Goal: Information Seeking & Learning: Learn about a topic

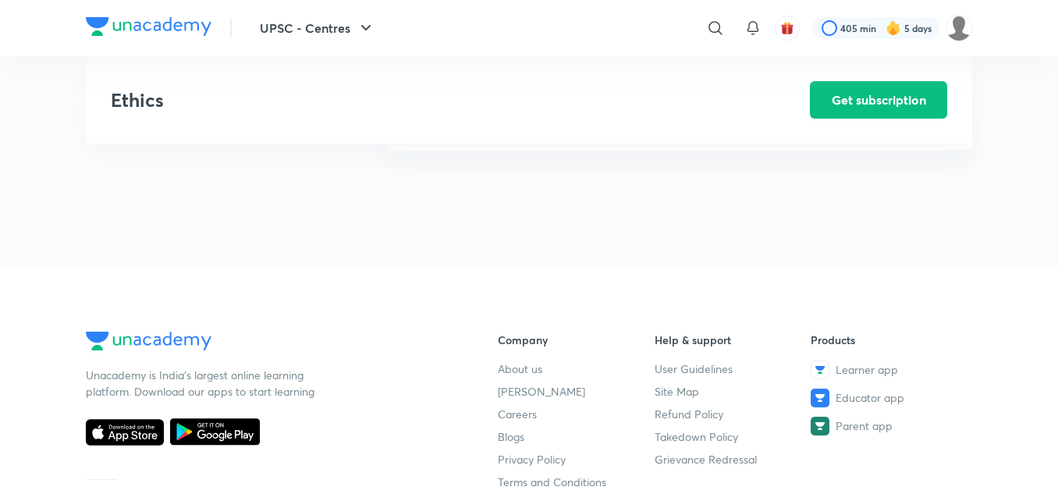
drag, startPoint x: 0, startPoint y: 0, endPoint x: 693, endPoint y: 266, distance: 742.8
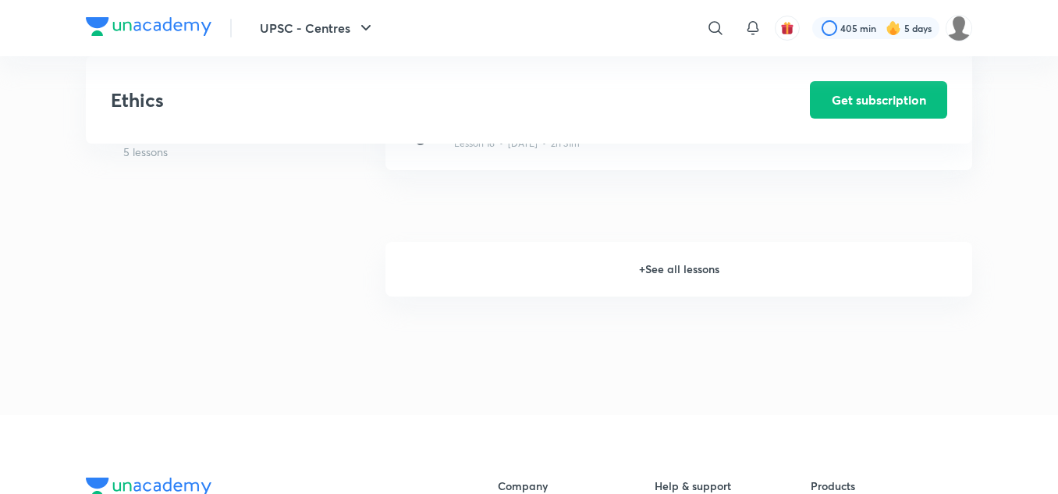
click at [692, 267] on h6 "+ See all lessons" at bounding box center [678, 269] width 587 height 55
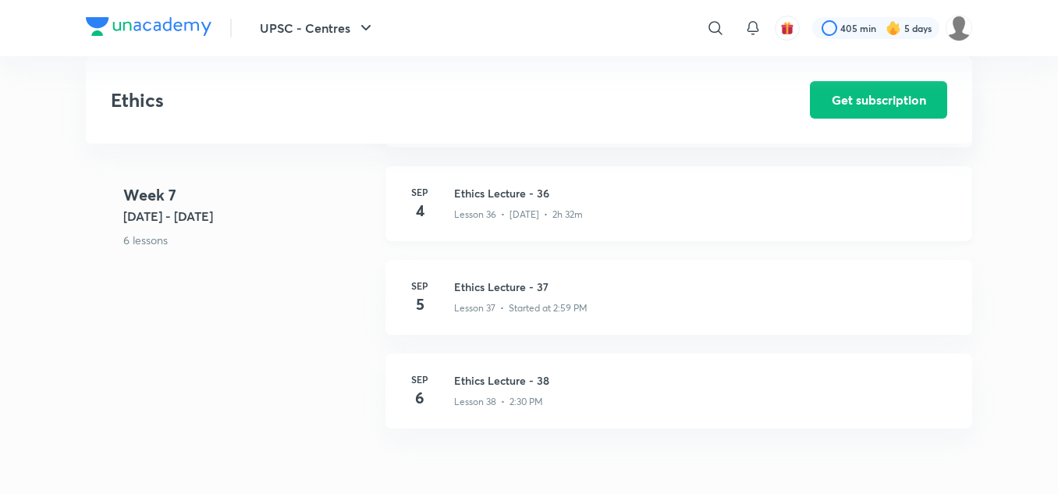
scroll to position [4308, 0]
click at [500, 292] on h3 "Ethics Lecture - 37" at bounding box center [703, 287] width 499 height 16
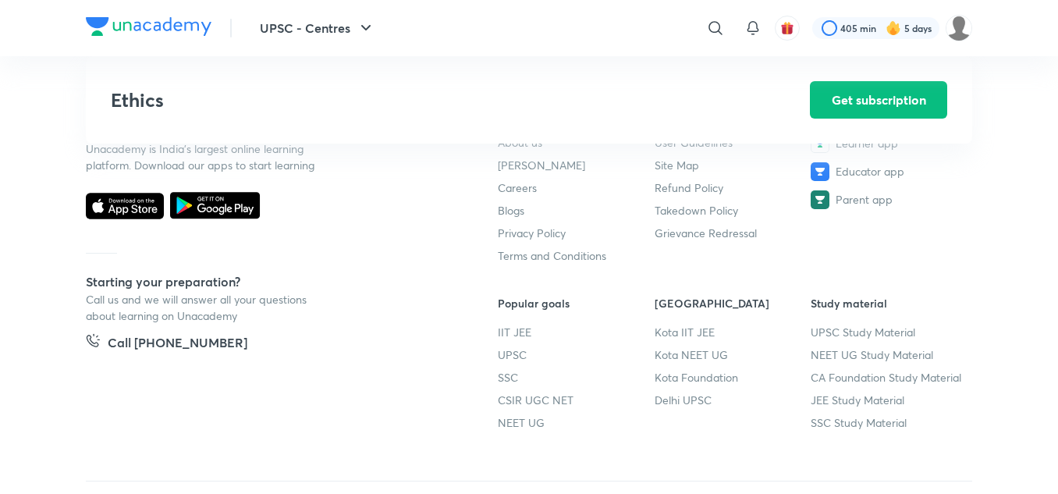
scroll to position [4940, 0]
